Goal: Information Seeking & Learning: Check status

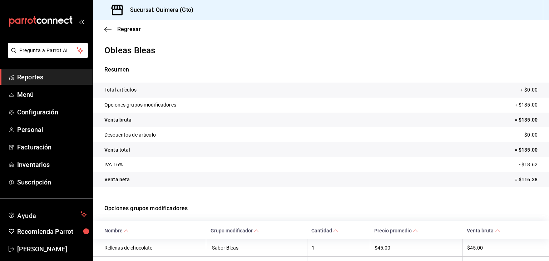
scroll to position [60, 0]
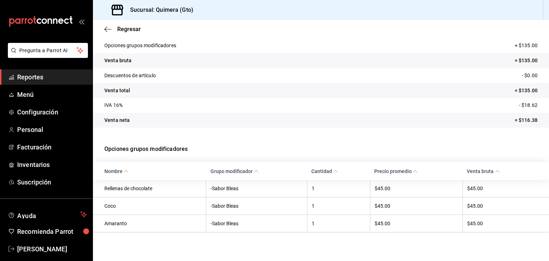
drag, startPoint x: 0, startPoint y: 0, endPoint x: 36, endPoint y: 83, distance: 90.4
click at [36, 83] on link "Reportes" at bounding box center [46, 76] width 92 height 15
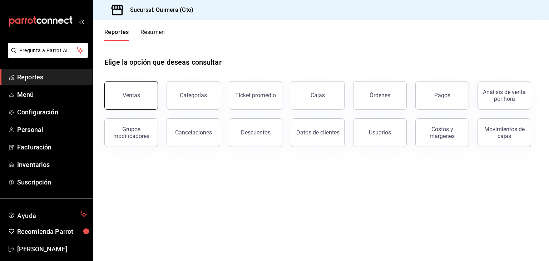
click at [143, 100] on button "Ventas" at bounding box center [131, 95] width 54 height 29
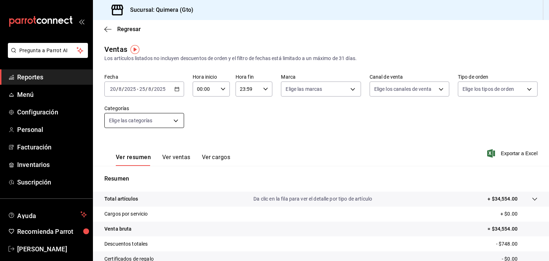
click at [173, 119] on body "Pregunta a Parrot AI Reportes Menú Configuración Personal Facturación Inventari…" at bounding box center [274, 130] width 549 height 261
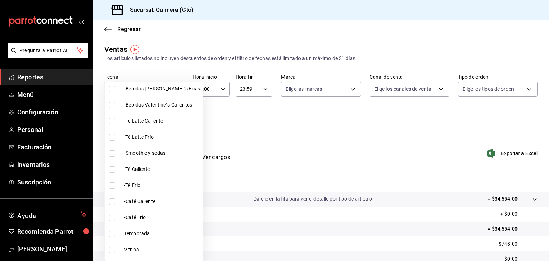
scroll to position [212, 0]
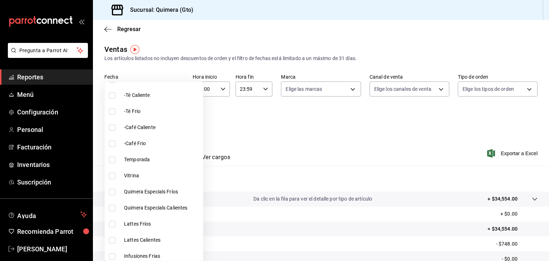
click at [130, 175] on span "Vitrina" at bounding box center [162, 175] width 76 height 7
type input "7040d41e-0c1f-4fa7-9be0-e3bed4d295c9"
checkbox input "true"
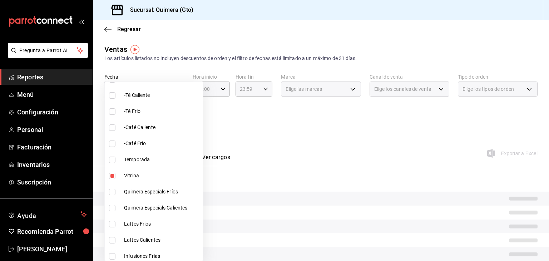
click at [274, 145] on div at bounding box center [274, 130] width 549 height 261
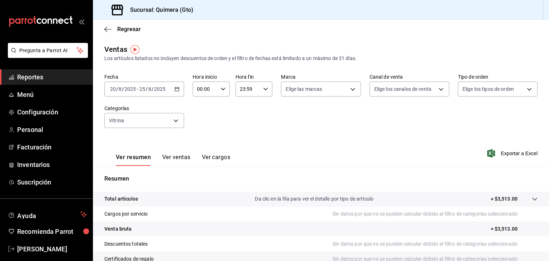
click at [171, 157] on button "Ver ventas" at bounding box center [176, 160] width 28 height 12
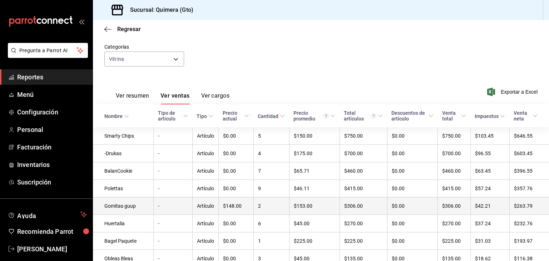
scroll to position [62, 0]
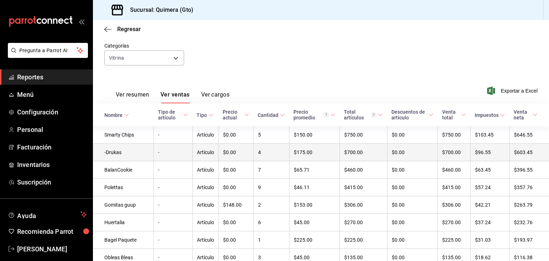
click at [119, 155] on td "-Drukas" at bounding box center [123, 152] width 61 height 17
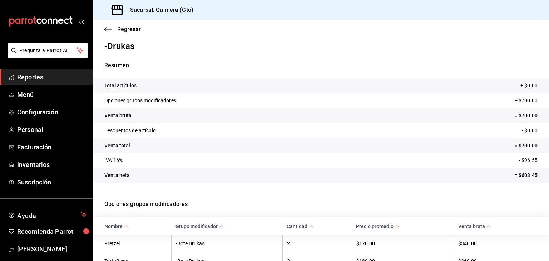
scroll to position [43, 0]
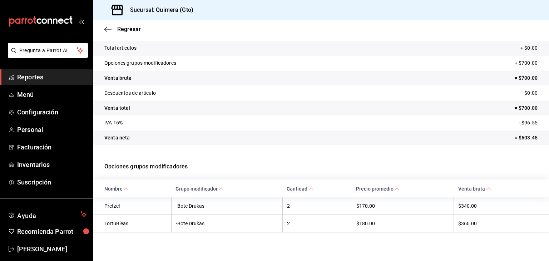
click at [24, 77] on span "Reportes" at bounding box center [52, 77] width 70 height 10
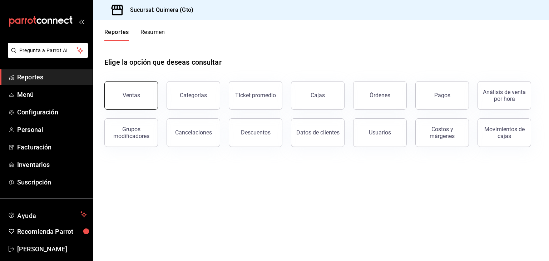
click at [122, 102] on button "Ventas" at bounding box center [131, 95] width 54 height 29
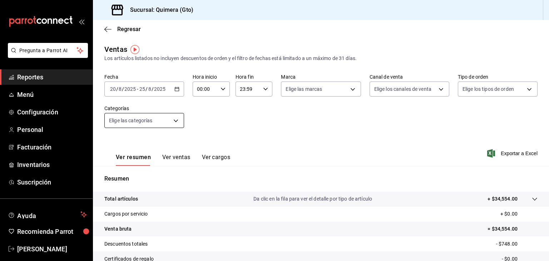
click at [161, 121] on body "Pregunta a Parrot AI Reportes Menú Configuración Personal Facturación Inventari…" at bounding box center [274, 130] width 549 height 261
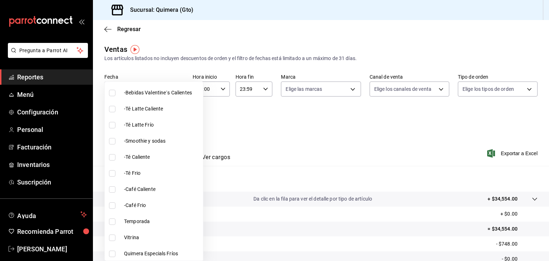
scroll to position [167, 0]
click at [134, 216] on li "Vitrina" at bounding box center [154, 221] width 98 height 16
type input "7040d41e-0c1f-4fa7-9be0-e3bed4d295c9"
checkbox input "true"
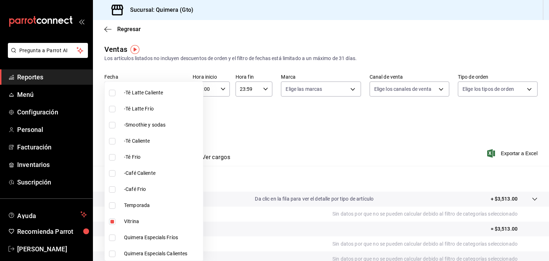
click at [230, 124] on div at bounding box center [274, 130] width 549 height 261
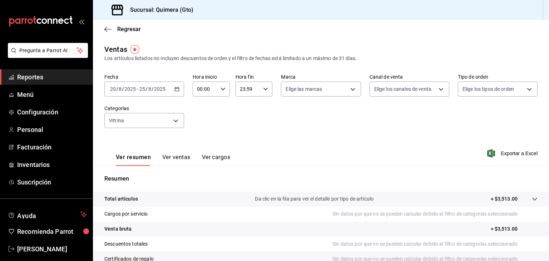
click at [169, 157] on button "Ver ventas" at bounding box center [176, 160] width 28 height 12
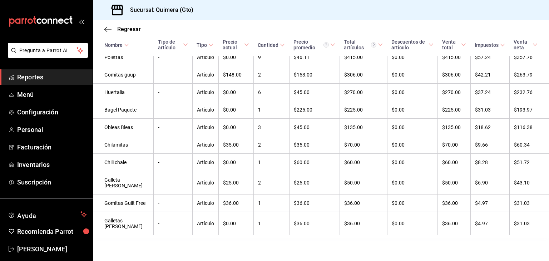
scroll to position [214, 0]
